Goal: Use online tool/utility: Use online tool/utility

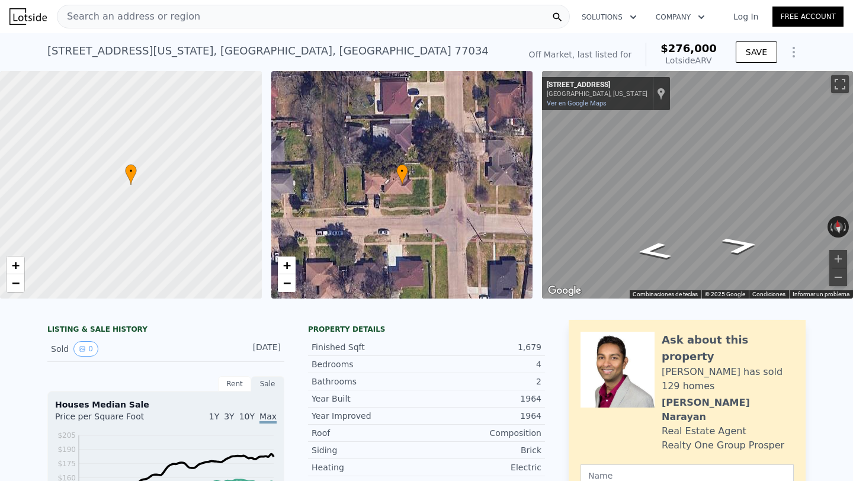
click at [236, 23] on div "Search an address or region" at bounding box center [313, 17] width 513 height 24
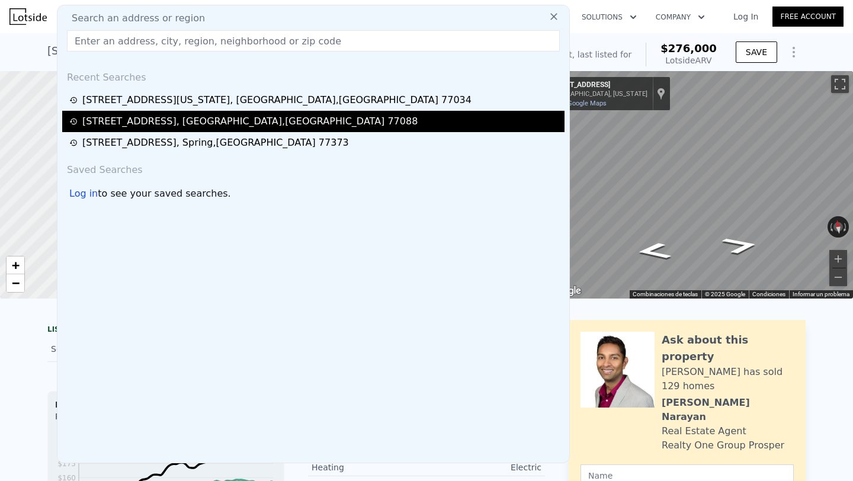
click at [180, 119] on div "[STREET_ADDRESS]" at bounding box center [249, 121] width 335 height 14
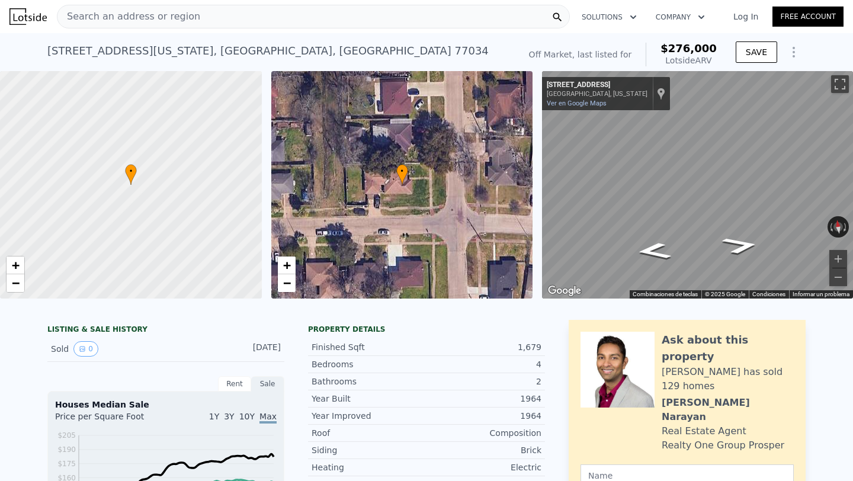
type input "5"
type input "2.5"
type input "3.5"
type input "3120"
type input "3530"
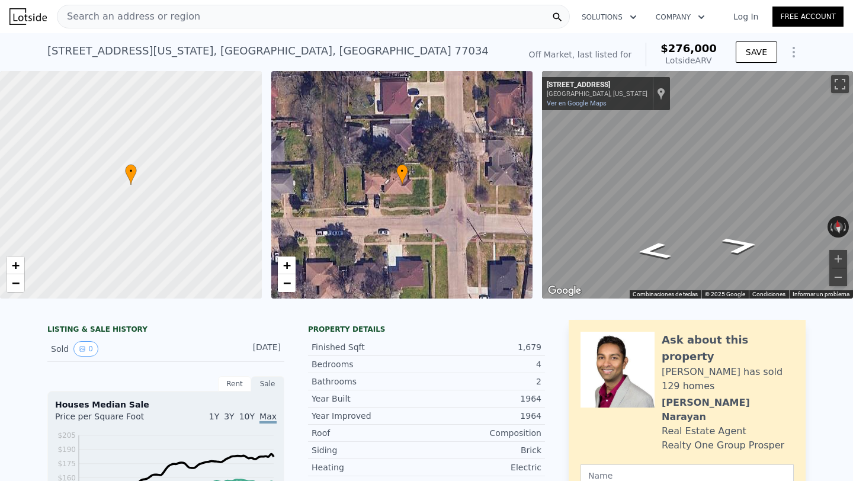
type input "8685.864"
type input "15398.46"
type input "$ 354,000"
type input "-$ 78,504"
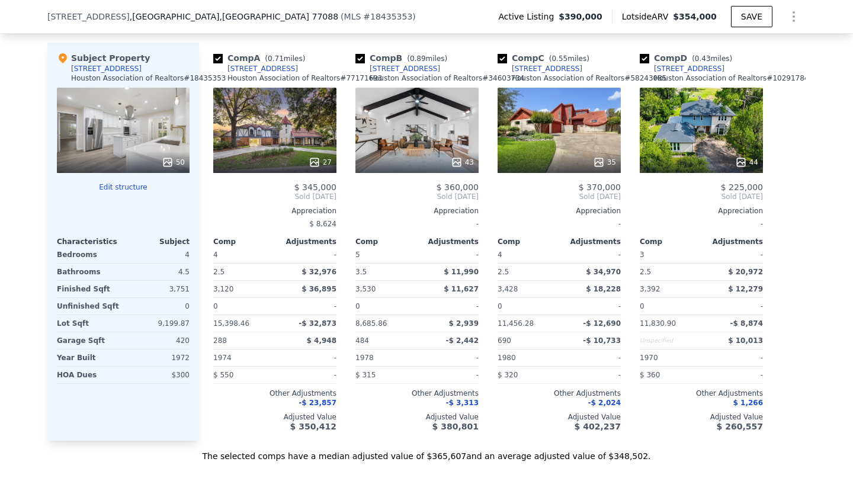
scroll to position [1208, 0]
